Goal: Task Accomplishment & Management: Use online tool/utility

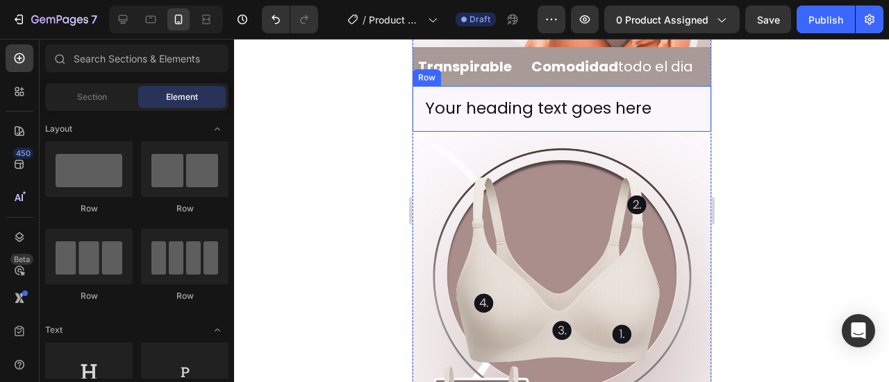
scroll to position [139, 0]
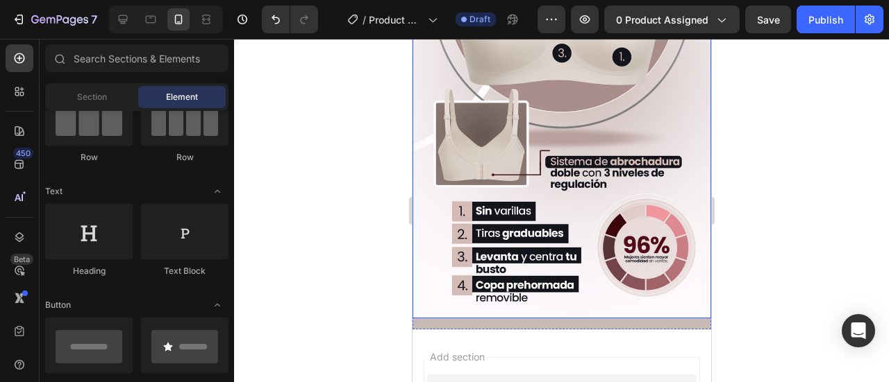
click at [535, 151] on img at bounding box center [561, 86] width 298 height 465
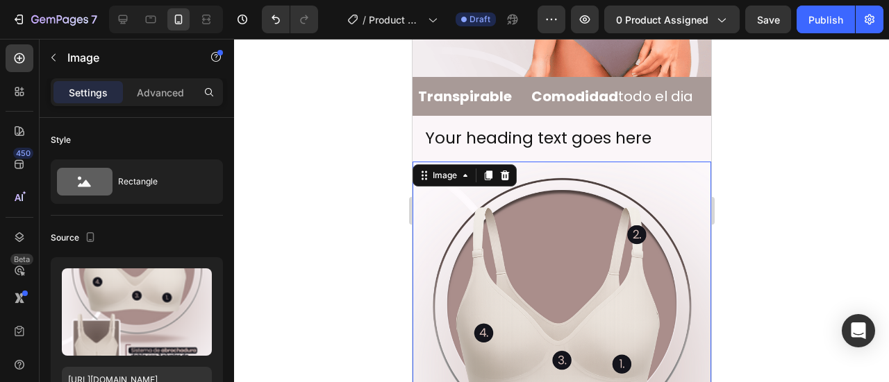
scroll to position [476, 0]
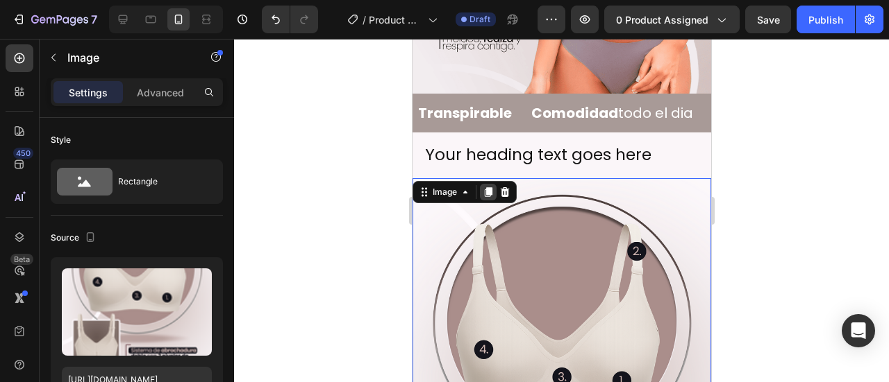
click at [486, 187] on icon at bounding box center [488, 192] width 8 height 10
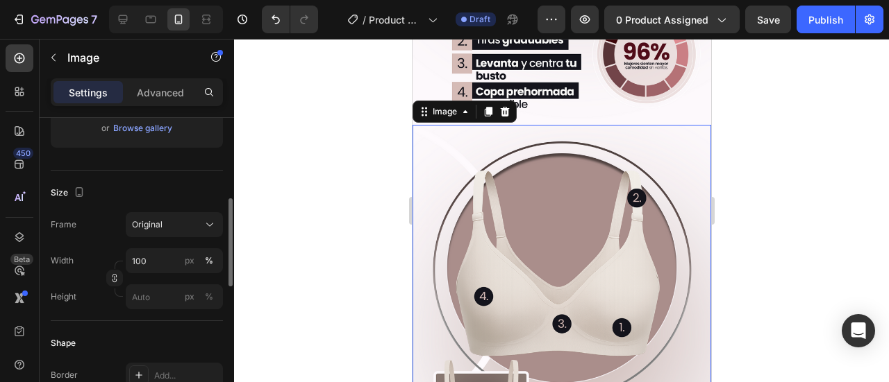
scroll to position [994, 0]
click at [486, 171] on img at bounding box center [561, 356] width 298 height 465
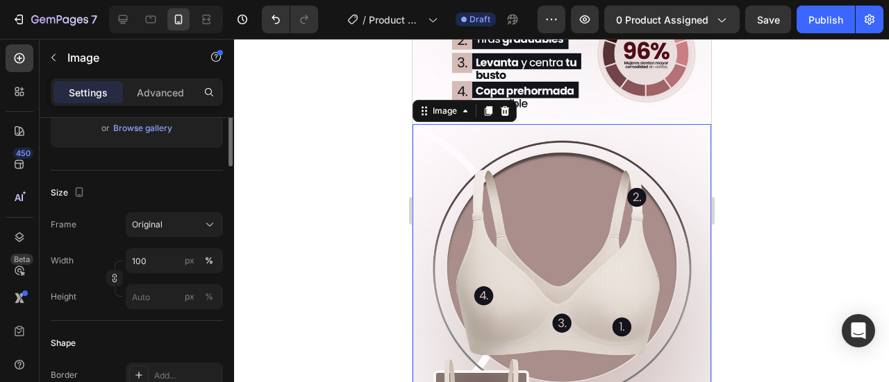
scroll to position [92, 0]
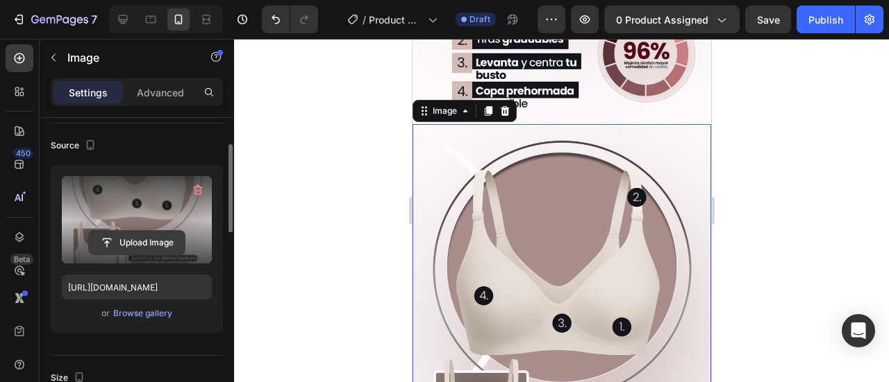
click at [155, 244] on input "file" at bounding box center [137, 243] width 96 height 24
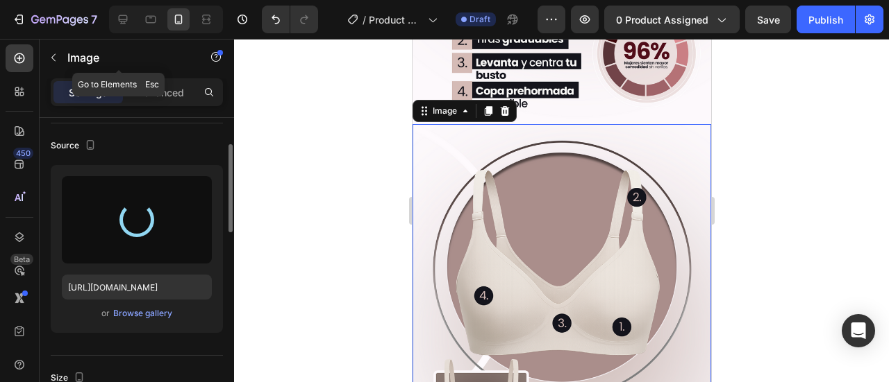
type input "[URL][DOMAIN_NAME]"
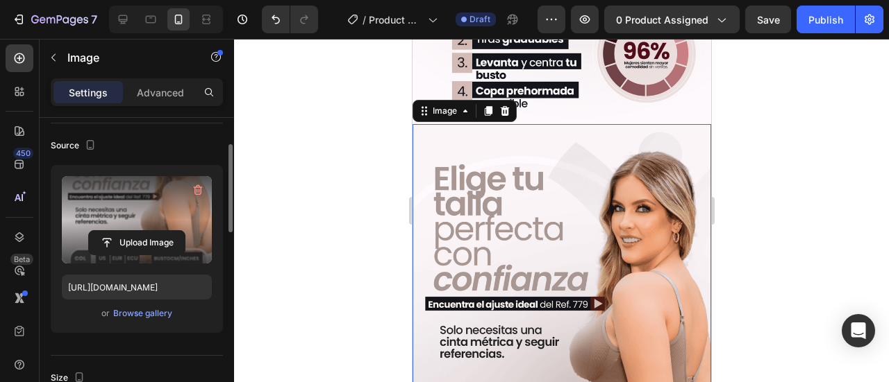
click at [830, 175] on div at bounding box center [561, 211] width 655 height 344
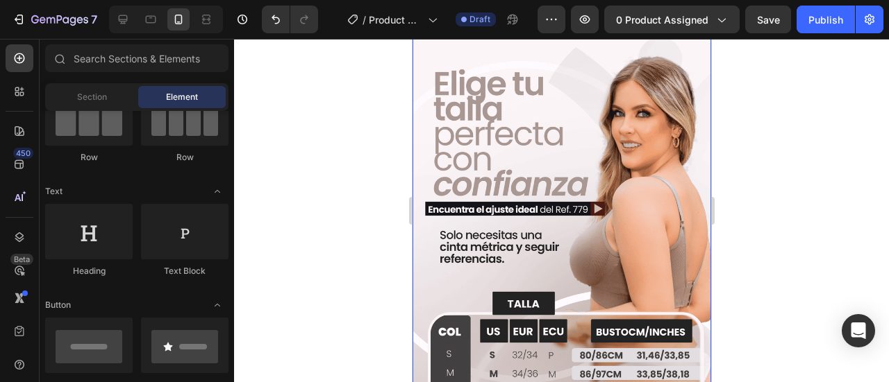
scroll to position [1133, 0]
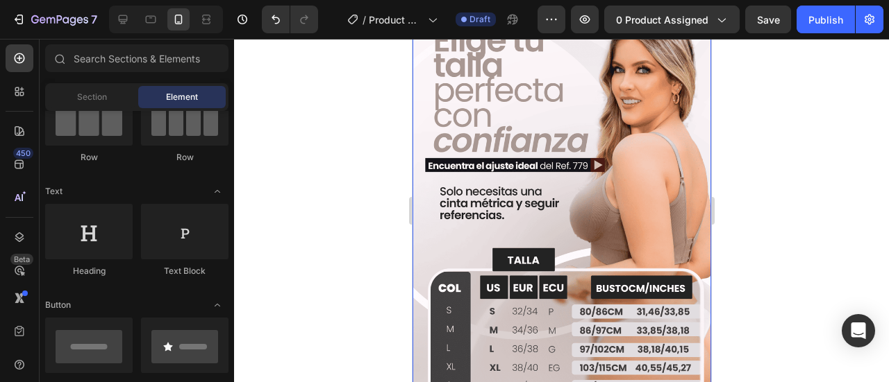
click at [567, 176] on img at bounding box center [561, 211] width 298 height 452
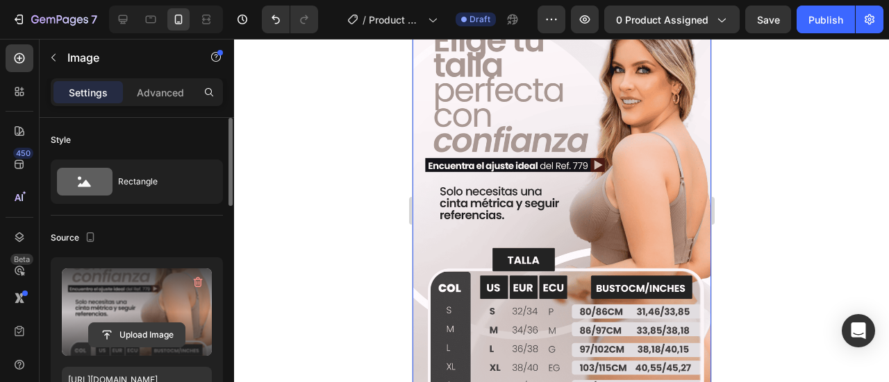
click at [142, 338] on input "file" at bounding box center [137, 335] width 96 height 24
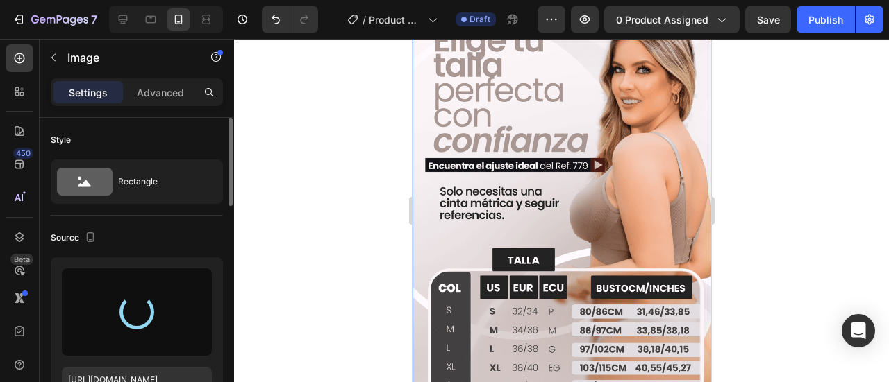
type input "[URL][DOMAIN_NAME]"
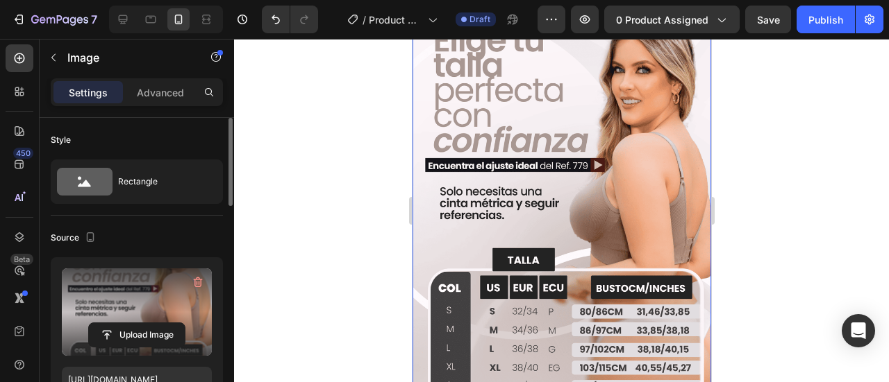
scroll to position [994, 0]
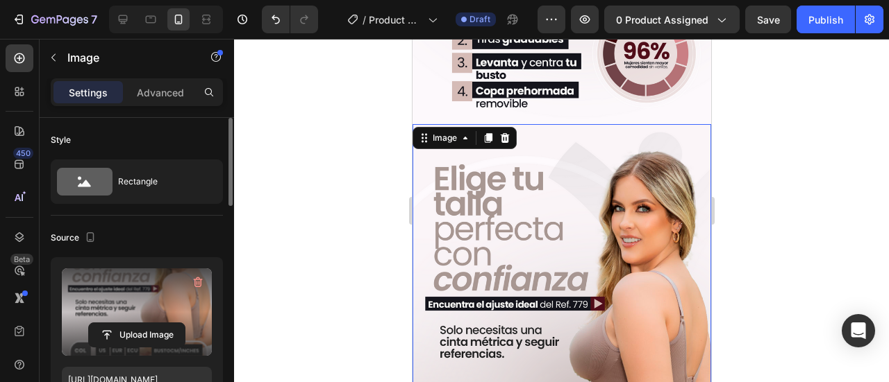
click at [748, 121] on div at bounding box center [561, 211] width 655 height 344
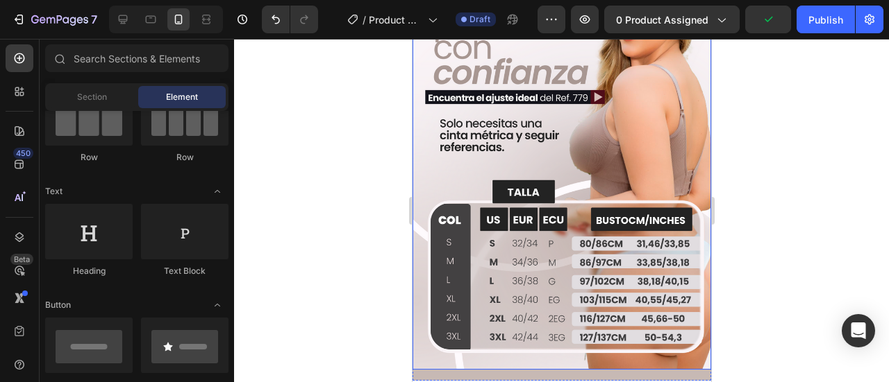
scroll to position [1226, 0]
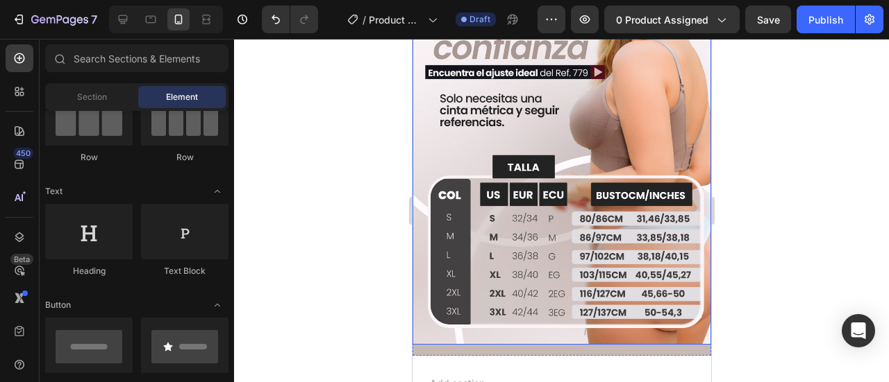
click at [498, 220] on img at bounding box center [561, 118] width 298 height 452
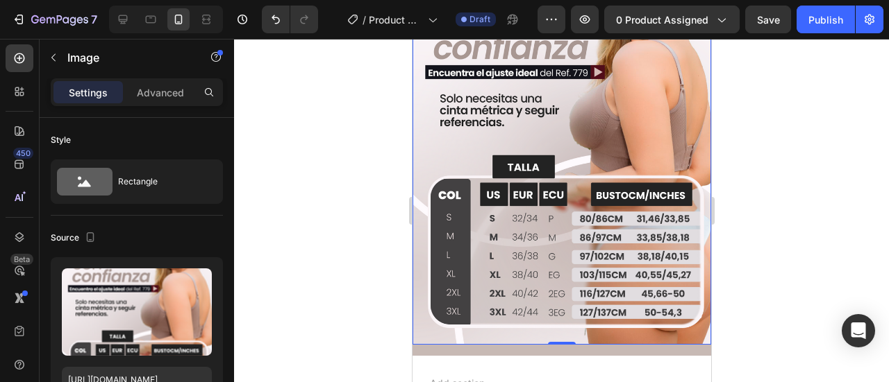
click at [583, 108] on img at bounding box center [561, 118] width 298 height 452
drag, startPoint x: 529, startPoint y: 128, endPoint x: 732, endPoint y: 264, distance: 245.1
click at [529, 128] on img at bounding box center [561, 118] width 298 height 452
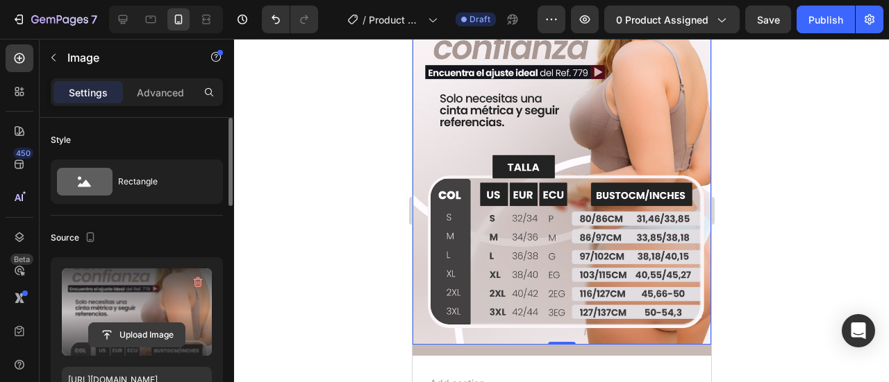
click at [153, 333] on input "file" at bounding box center [137, 335] width 96 height 24
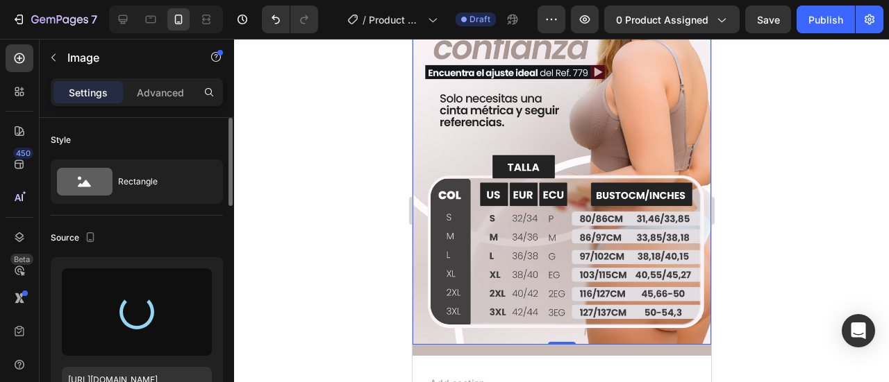
type input "[URL][DOMAIN_NAME]"
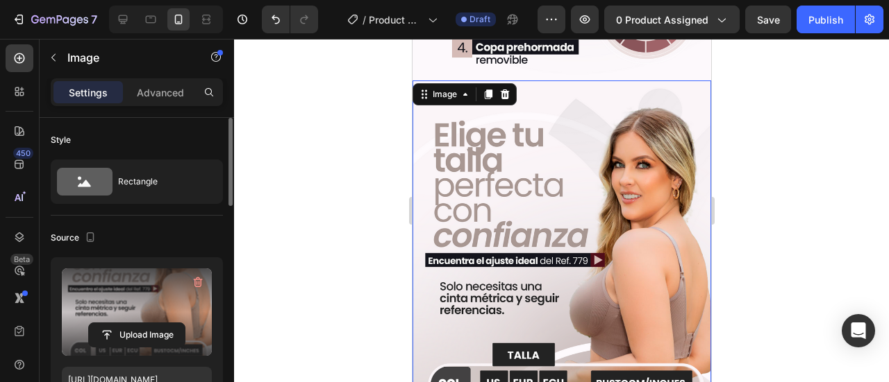
scroll to position [994, 0]
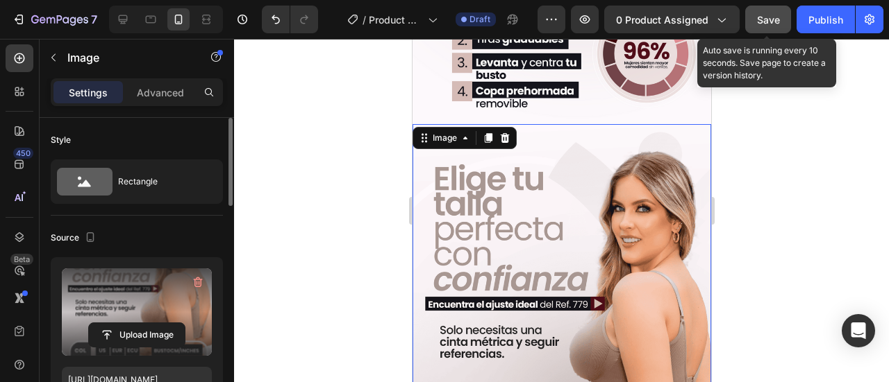
click at [761, 20] on span "Save" at bounding box center [768, 20] width 23 height 12
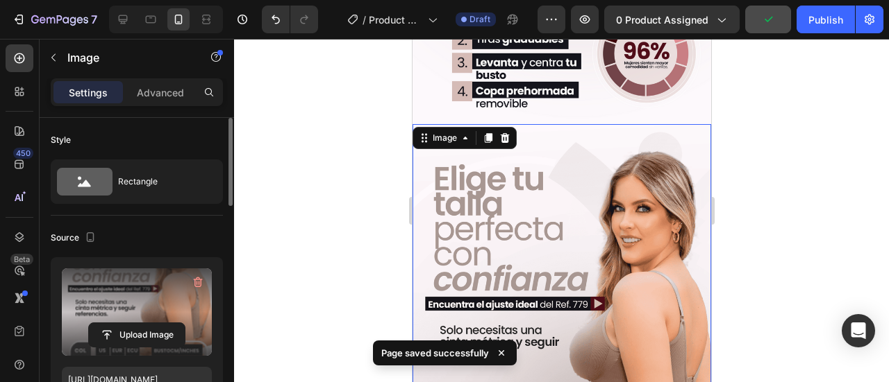
click at [783, 167] on div at bounding box center [561, 211] width 655 height 344
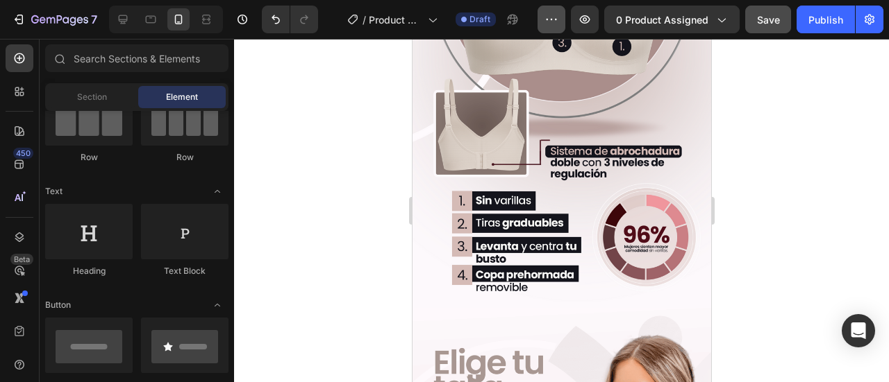
scroll to position [809, 0]
